Goal: Task Accomplishment & Management: Complete application form

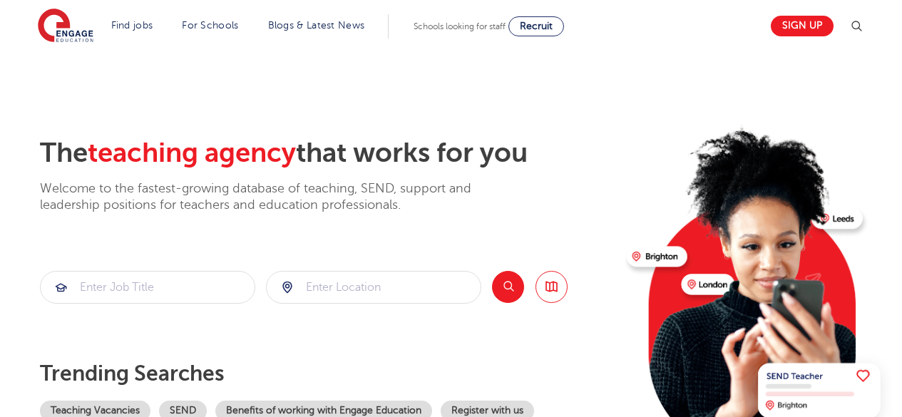
scroll to position [143, 0]
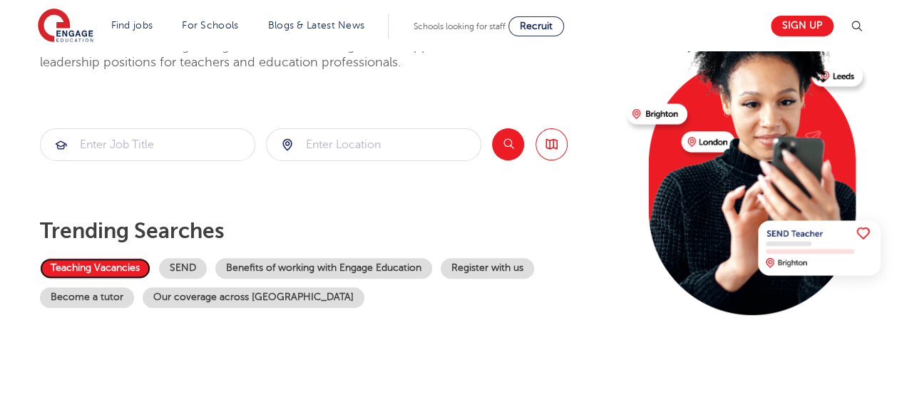
click at [70, 267] on link "Teaching Vacancies" at bounding box center [95, 268] width 110 height 21
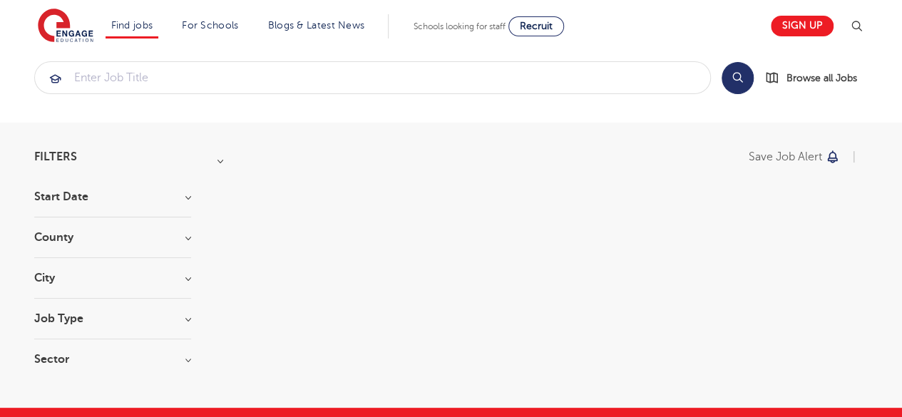
scroll to position [11, 0]
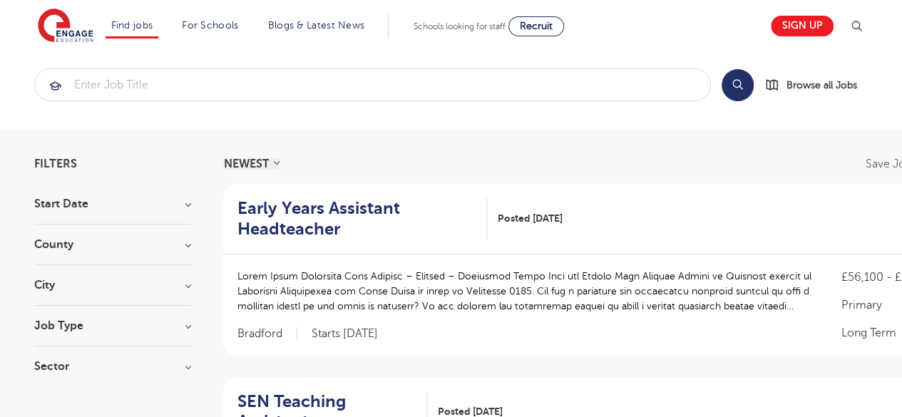
click at [186, 206] on h3 "Start Date" at bounding box center [112, 203] width 157 height 11
click at [56, 232] on label "September 168" at bounding box center [99, 233] width 86 height 19
click at [56, 232] on input "September 168" at bounding box center [60, 231] width 9 height 9
click at [56, 233] on label "September 168" at bounding box center [99, 233] width 86 height 19
click at [56, 233] on input "September 168" at bounding box center [60, 231] width 9 height 9
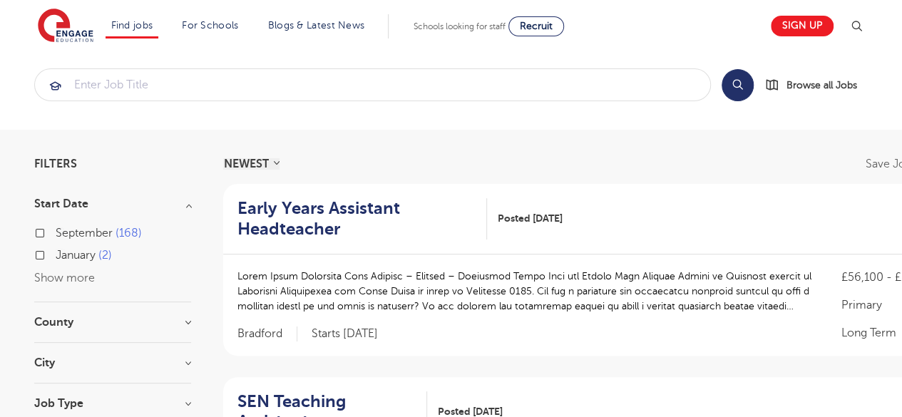
checkbox input "false"
click at [56, 232] on label "September 168" at bounding box center [99, 233] width 86 height 19
click at [56, 232] on input "September 168" at bounding box center [60, 231] width 9 height 9
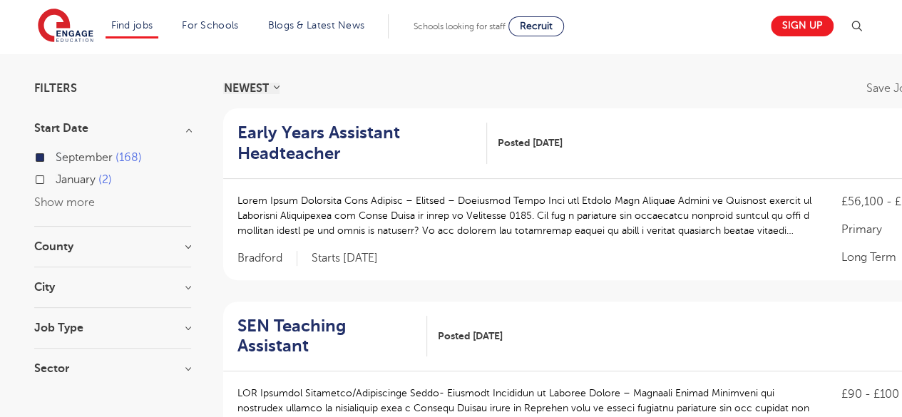
scroll to position [92, 0]
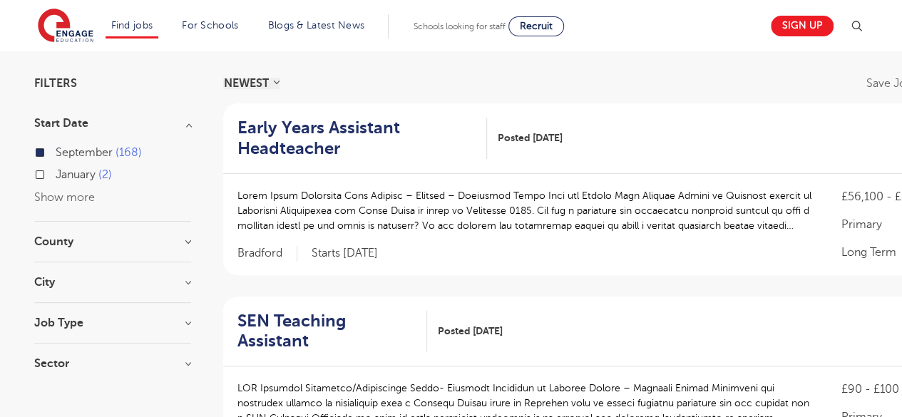
click at [187, 242] on h3 "County" at bounding box center [112, 241] width 157 height 11
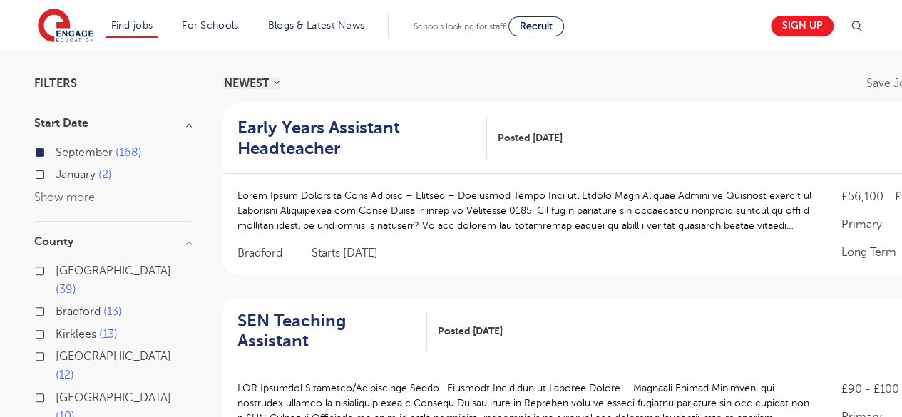
click at [56, 302] on label "Bradford 13" at bounding box center [89, 311] width 66 height 19
click at [56, 305] on input "Bradford 13" at bounding box center [60, 309] width 9 height 9
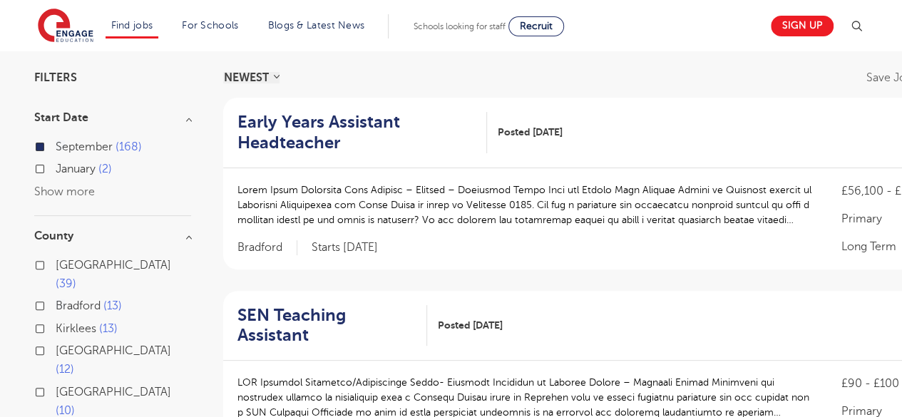
click at [56, 296] on label "Bradford 13" at bounding box center [89, 305] width 66 height 19
click at [56, 299] on input "Bradford 13" at bounding box center [60, 303] width 9 height 9
click at [56, 296] on label "Bradford 13" at bounding box center [89, 305] width 66 height 19
click at [56, 299] on input "Bradford 13" at bounding box center [60, 303] width 9 height 9
checkbox input "true"
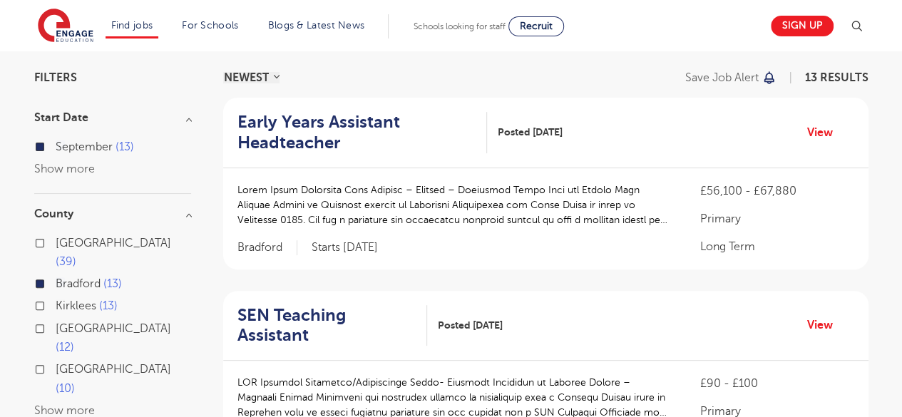
click at [56, 296] on label "Kirklees 13" at bounding box center [87, 305] width 62 height 19
click at [56, 299] on input "Kirklees 13" at bounding box center [60, 303] width 9 height 9
checkbox input "true"
click at [56, 296] on label "Kirklees 13" at bounding box center [87, 305] width 62 height 19
click at [56, 299] on input "Kirklees 13" at bounding box center [60, 303] width 9 height 9
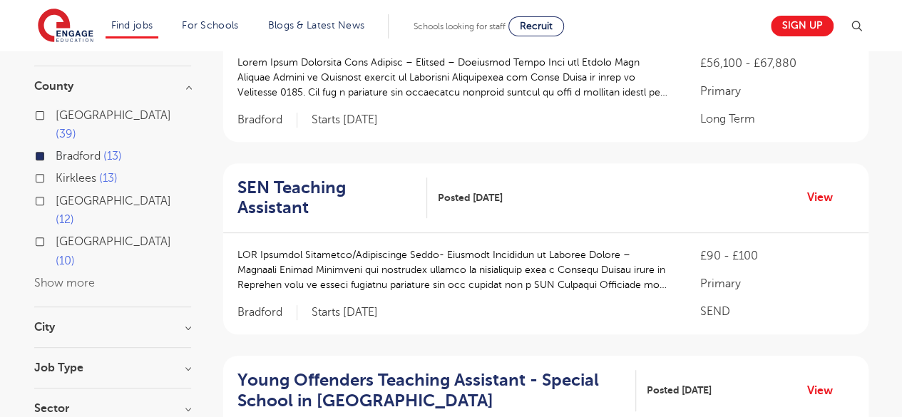
scroll to position [229, 0]
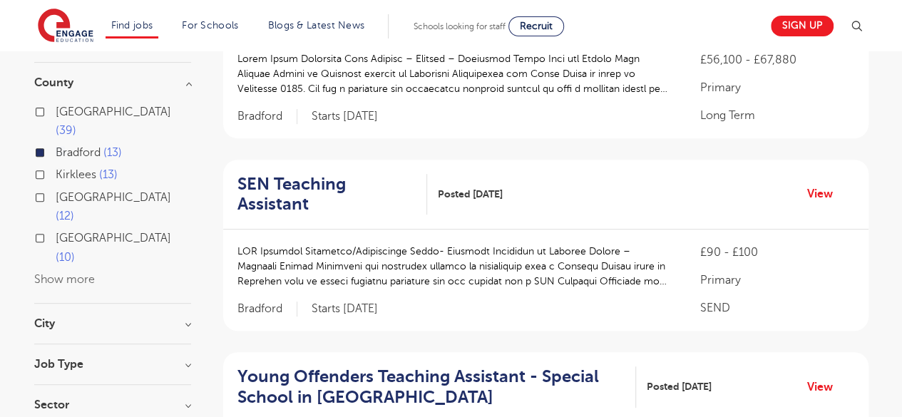
click at [180, 318] on h3 "City" at bounding box center [112, 323] width 157 height 11
click at [56, 344] on label "Bradford 13" at bounding box center [89, 353] width 66 height 19
click at [56, 346] on input "Bradford 13" at bounding box center [60, 350] width 9 height 9
checkbox input "true"
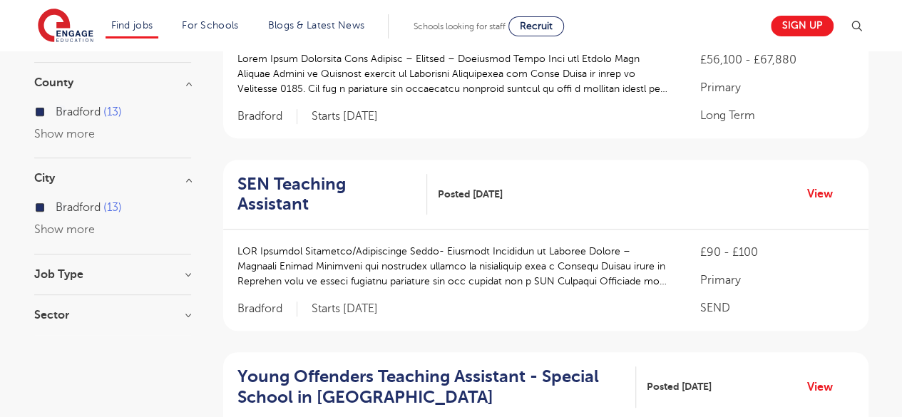
click at [187, 274] on h3 "Job Type" at bounding box center [112, 274] width 157 height 11
click at [56, 301] on label "Long Term 10" at bounding box center [94, 303] width 77 height 19
click at [56, 301] on input "Long Term 10" at bounding box center [60, 301] width 9 height 9
click at [56, 304] on label "Long Term 10" at bounding box center [94, 303] width 77 height 19
click at [56, 304] on input "Long Term 10" at bounding box center [60, 301] width 9 height 9
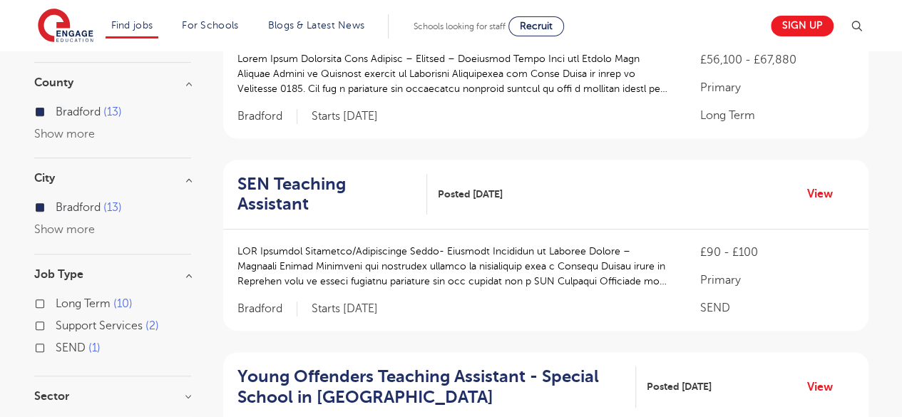
checkbox input "false"
click at [56, 305] on label "Long Term 10" at bounding box center [94, 303] width 77 height 19
click at [56, 305] on input "Long Term 10" at bounding box center [60, 301] width 9 height 9
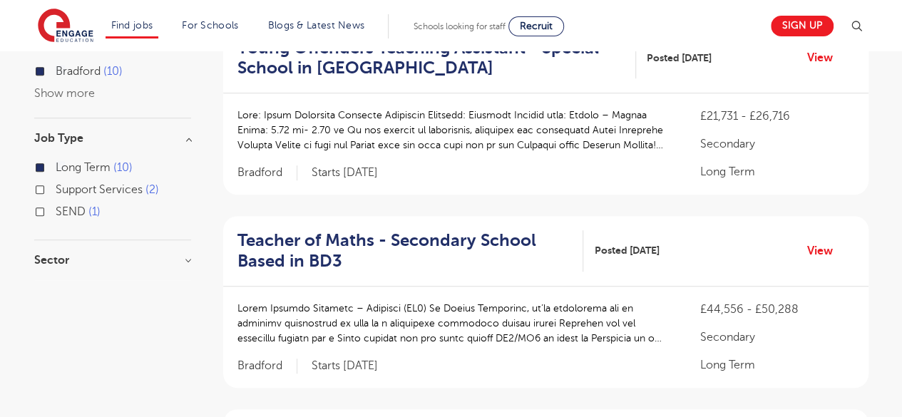
scroll to position [366, 0]
click at [186, 259] on h3 "Sector" at bounding box center [112, 259] width 157 height 11
click at [56, 286] on label "Primary 5" at bounding box center [84, 288] width 57 height 19
click at [56, 286] on input "Primary 5" at bounding box center [60, 286] width 9 height 9
checkbox input "true"
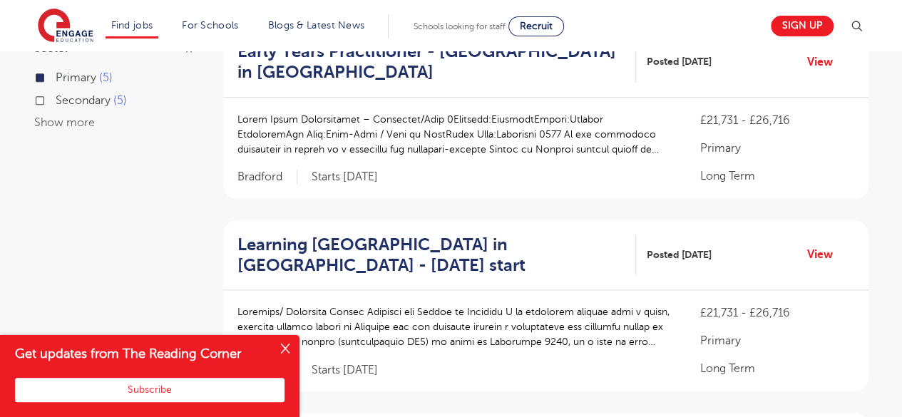
scroll to position [554, 0]
click at [277, 357] on button "Close" at bounding box center [285, 349] width 29 height 29
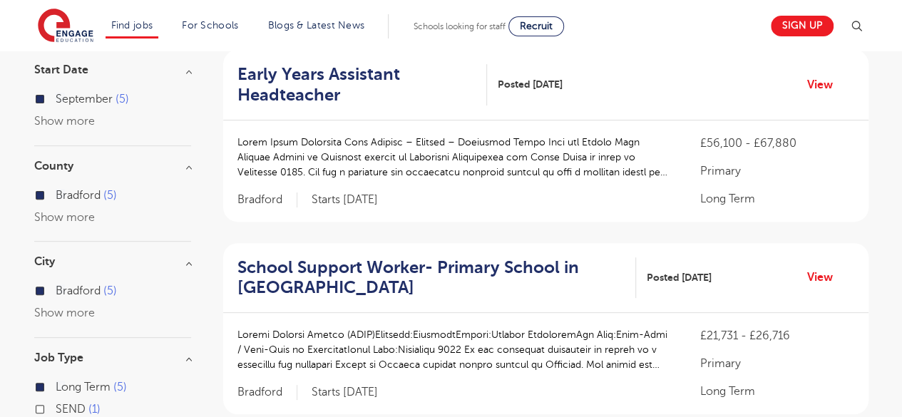
scroll to position [0, 0]
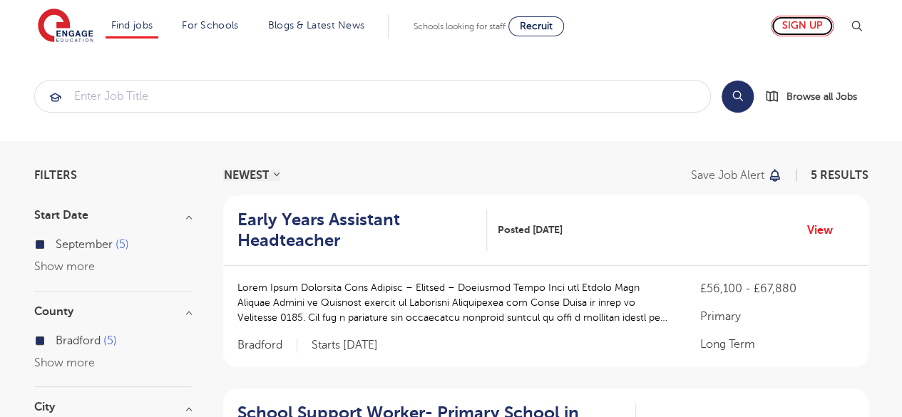
click at [810, 30] on link "Sign up" at bounding box center [801, 26] width 63 height 21
